Goal: Understand process/instructions: Learn how to perform a task or action

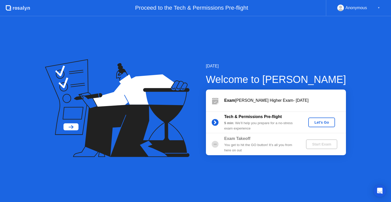
click at [316, 125] on div "Let's Go" at bounding box center [322, 122] width 23 height 4
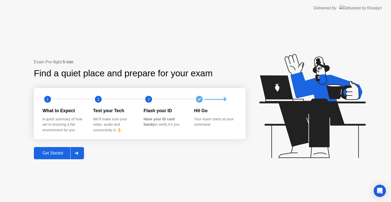
click at [55, 157] on button "Get Started" at bounding box center [59, 153] width 50 height 12
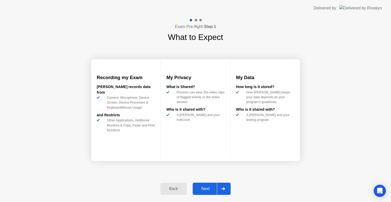
click at [214, 190] on div "Next" at bounding box center [205, 189] width 23 height 5
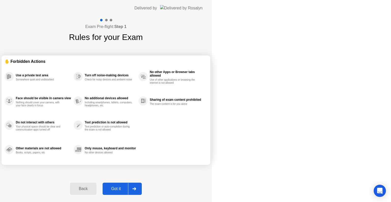
click at [136, 187] on icon at bounding box center [134, 188] width 4 height 3
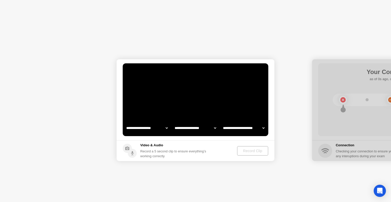
select select "**********"
select select "*******"
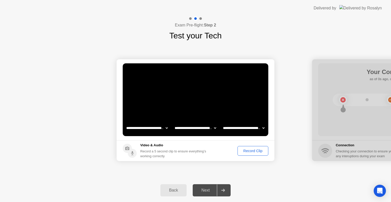
click at [251, 151] on div "Record Clip" at bounding box center [252, 151] width 27 height 4
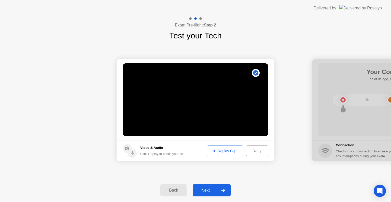
click at [227, 150] on div "Replay Clip" at bounding box center [225, 151] width 33 height 4
click at [206, 189] on div "Next" at bounding box center [205, 190] width 23 height 5
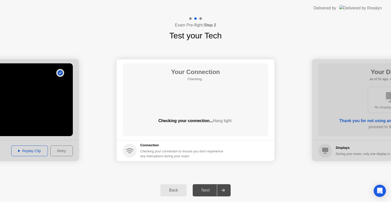
click at [283, 174] on div "**********" at bounding box center [195, 110] width 391 height 137
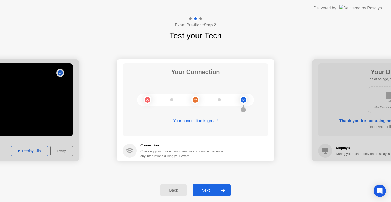
click at [219, 190] on div at bounding box center [223, 191] width 12 height 12
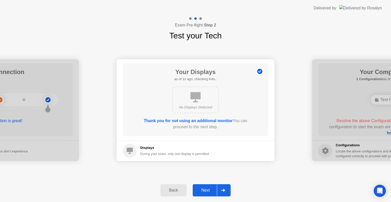
click at [219, 190] on div at bounding box center [223, 191] width 12 height 12
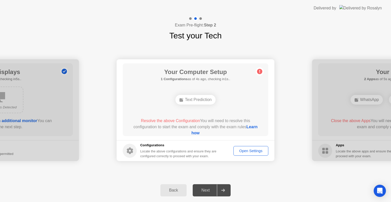
click at [209, 99] on div "Text Prediction" at bounding box center [196, 100] width 41 height 10
click at [246, 153] on div "Open Settings" at bounding box center [250, 151] width 31 height 4
click at [204, 133] on link "Learn how" at bounding box center [225, 130] width 66 height 10
click at [196, 134] on link "Learn how" at bounding box center [225, 130] width 66 height 10
click at [253, 155] on button "Open Settings" at bounding box center [251, 151] width 35 height 10
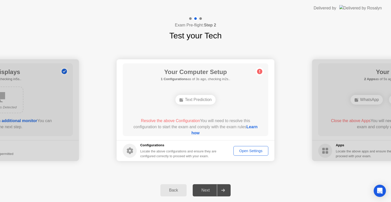
click at [198, 101] on div "Text Prediction" at bounding box center [196, 100] width 41 height 10
click at [260, 72] on circle at bounding box center [259, 71] width 5 height 5
click at [261, 153] on div "Open Settings" at bounding box center [250, 151] width 31 height 4
drag, startPoint x: 363, startPoint y: 2, endPoint x: 338, endPoint y: 12, distance: 27.7
drag, startPoint x: 354, startPoint y: 0, endPoint x: 281, endPoint y: 50, distance: 88.6
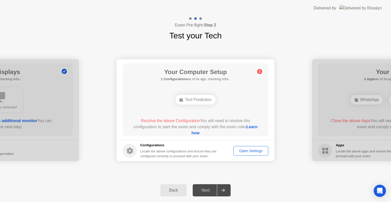
click at [281, 50] on div "**********" at bounding box center [195, 110] width 391 height 137
click at [199, 103] on div "Text Prediction" at bounding box center [196, 100] width 41 height 10
